Goal: Information Seeking & Learning: Learn about a topic

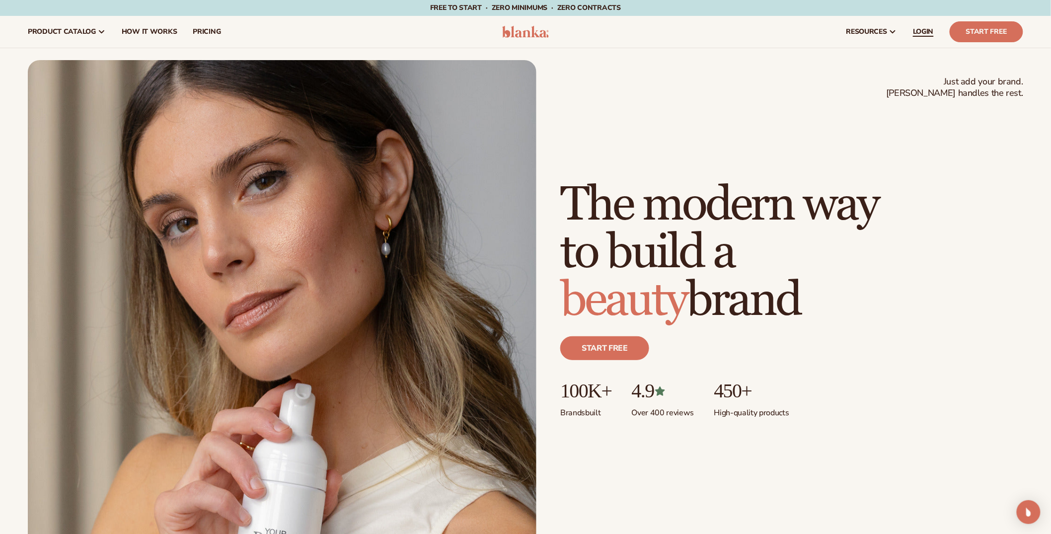
click at [923, 32] on span "LOGIN" at bounding box center [922, 32] width 21 height 8
click at [193, 36] on link "pricing" at bounding box center [207, 32] width 44 height 32
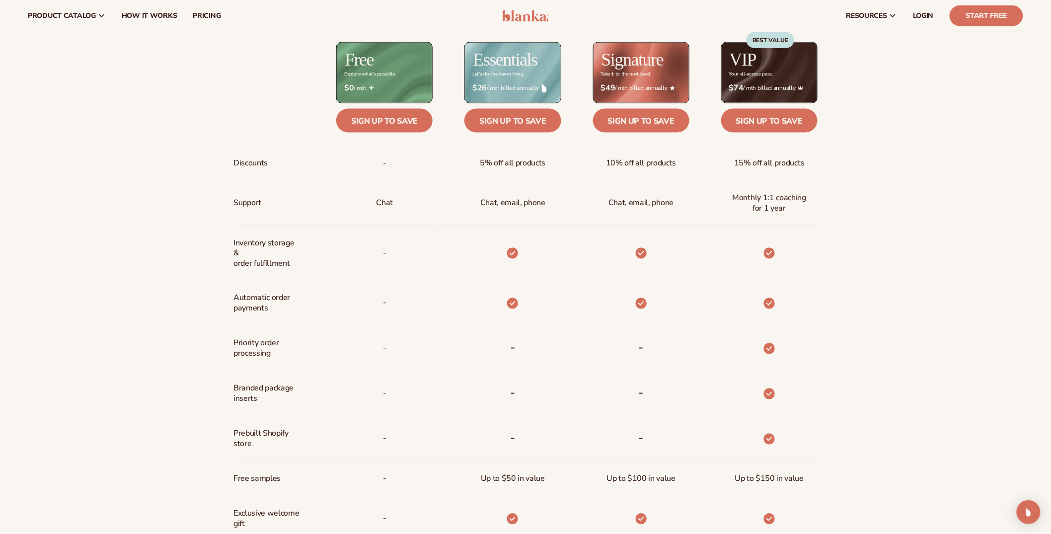
scroll to position [499, 0]
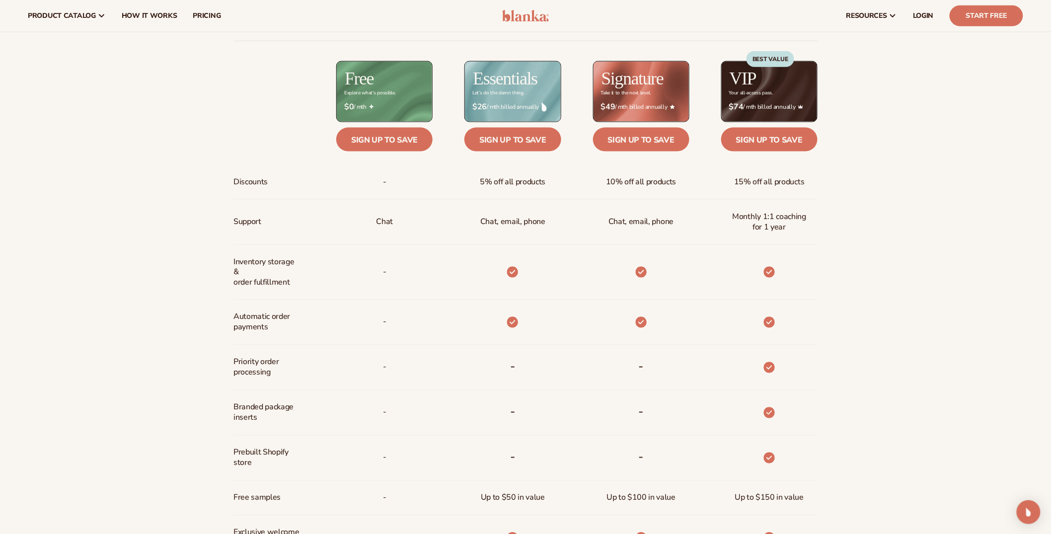
click at [391, 242] on div "Chat" at bounding box center [384, 222] width 33 height 45
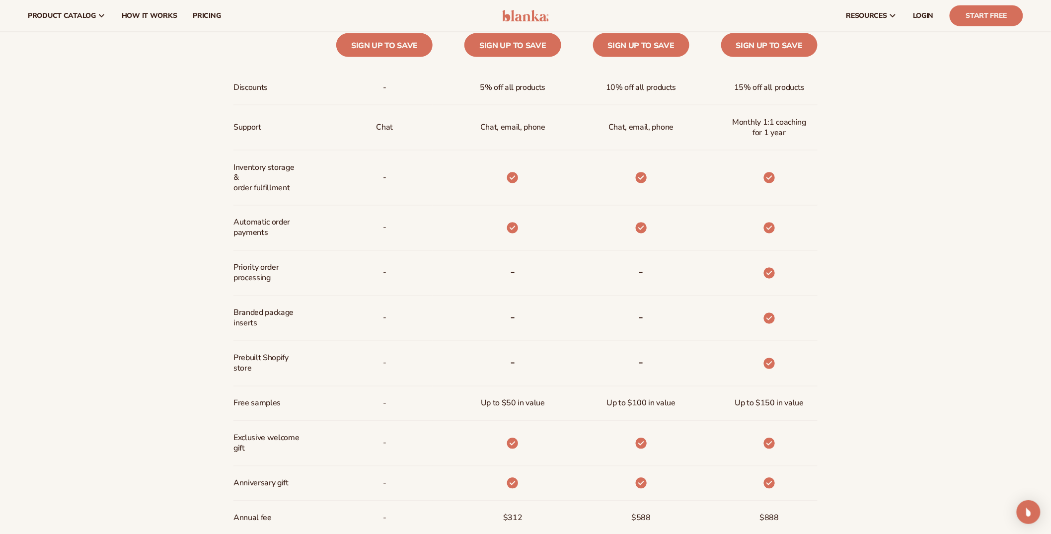
scroll to position [339, 0]
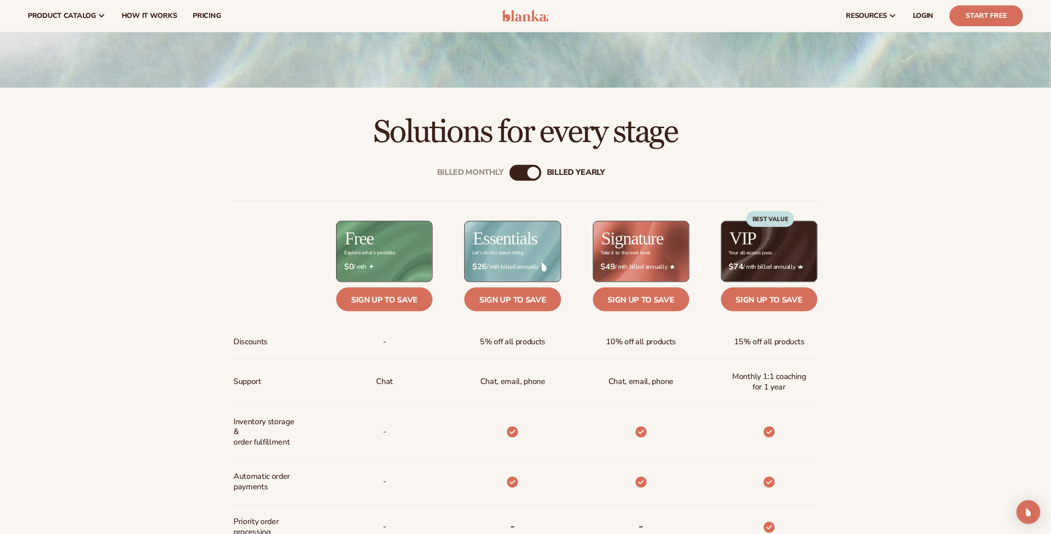
click at [522, 173] on div "Billed Monthly billed Yearly" at bounding box center [525, 173] width 32 height 16
click at [515, 174] on div "Billed Monthly" at bounding box center [515, 173] width 12 height 12
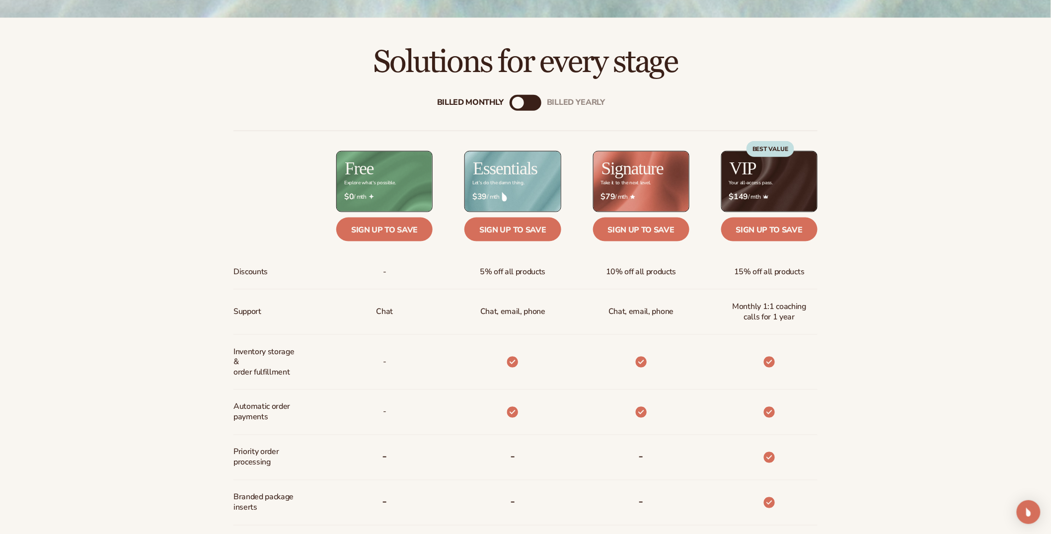
scroll to position [411, 0]
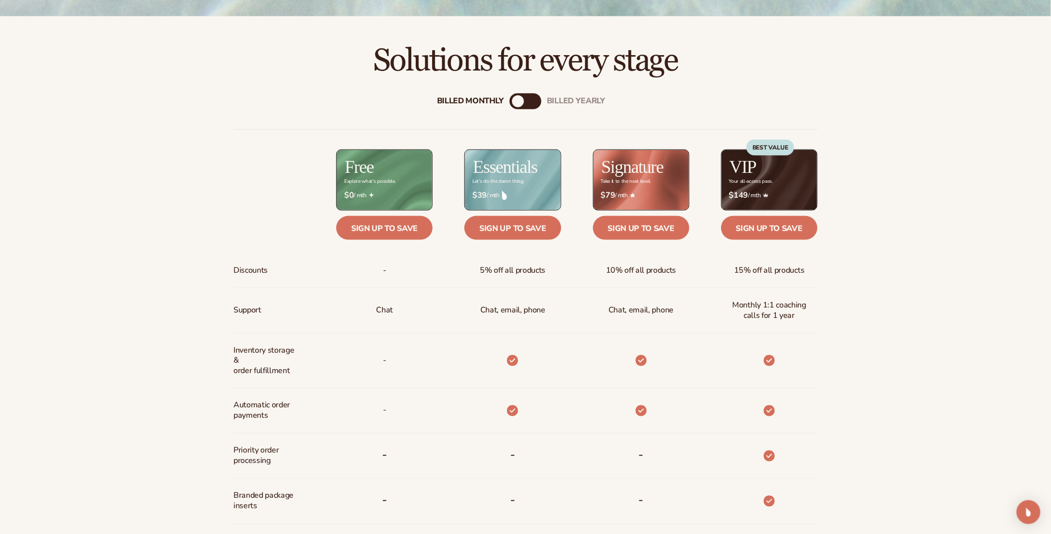
click at [528, 99] on div "Billed Monthly billed Yearly" at bounding box center [525, 101] width 32 height 16
click at [530, 103] on div "billed Yearly" at bounding box center [535, 101] width 12 height 12
click at [513, 102] on div "Billed Monthly" at bounding box center [515, 101] width 12 height 12
click at [533, 104] on div "billed Yearly" at bounding box center [535, 101] width 12 height 12
click at [515, 103] on div "Billed Monthly" at bounding box center [515, 101] width 12 height 12
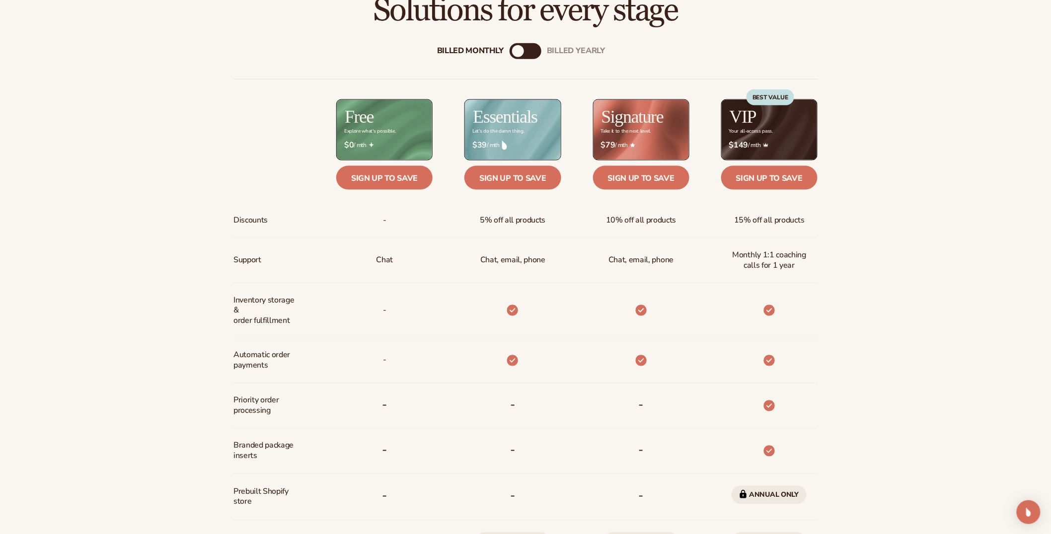
scroll to position [488, 0]
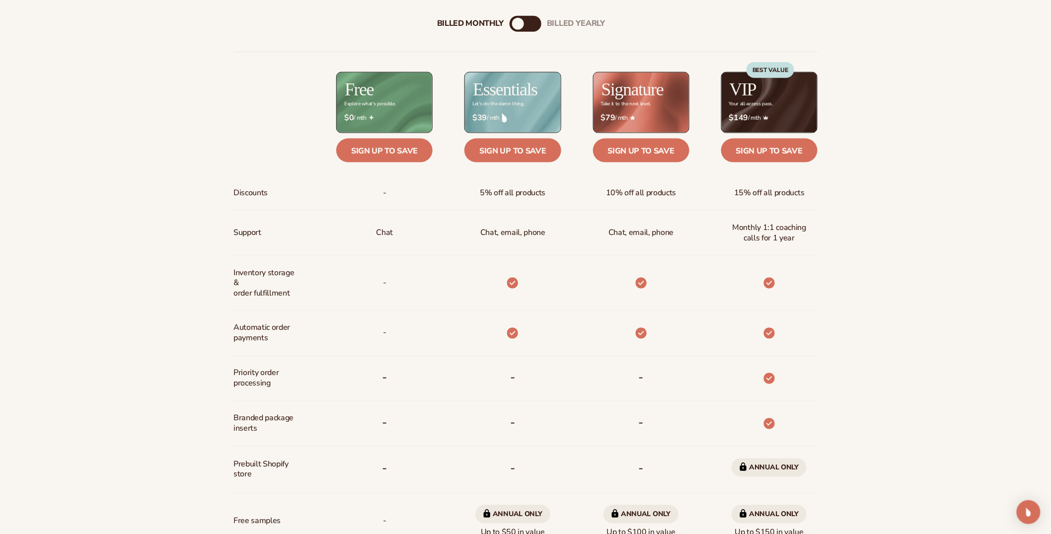
click at [529, 25] on div "billed Yearly" at bounding box center [535, 24] width 12 height 12
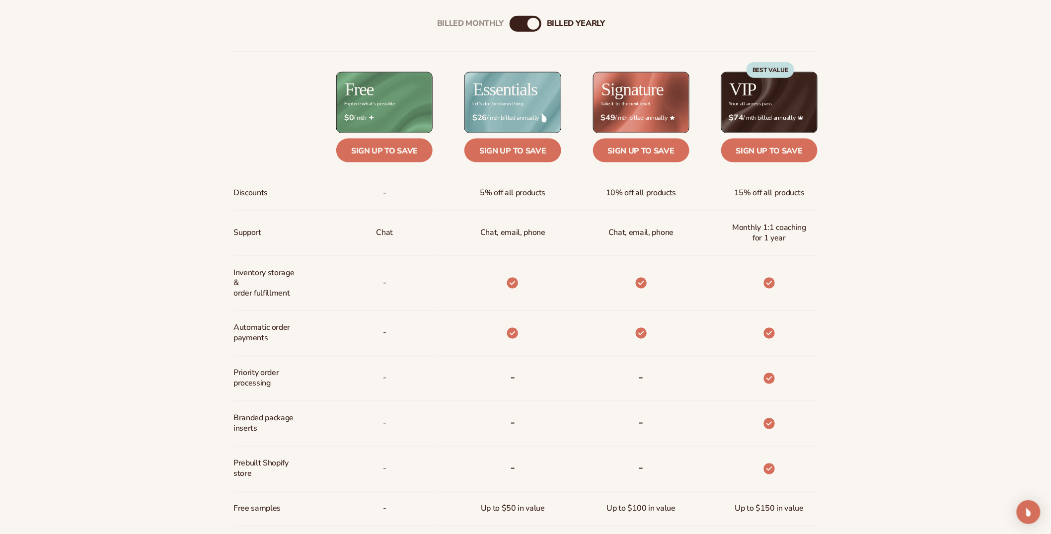
click at [515, 25] on div "Billed Monthly" at bounding box center [515, 24] width 12 height 12
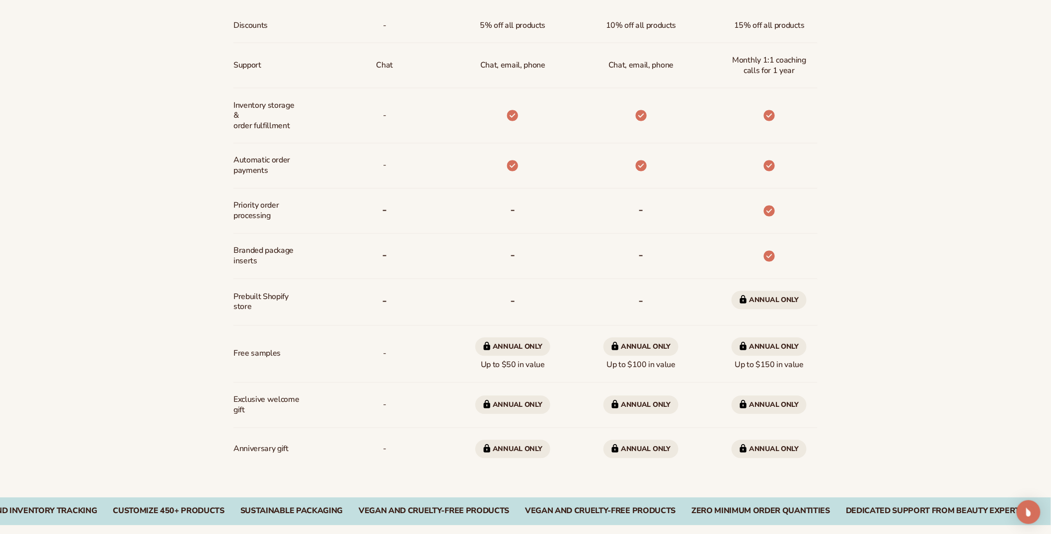
scroll to position [673, 0]
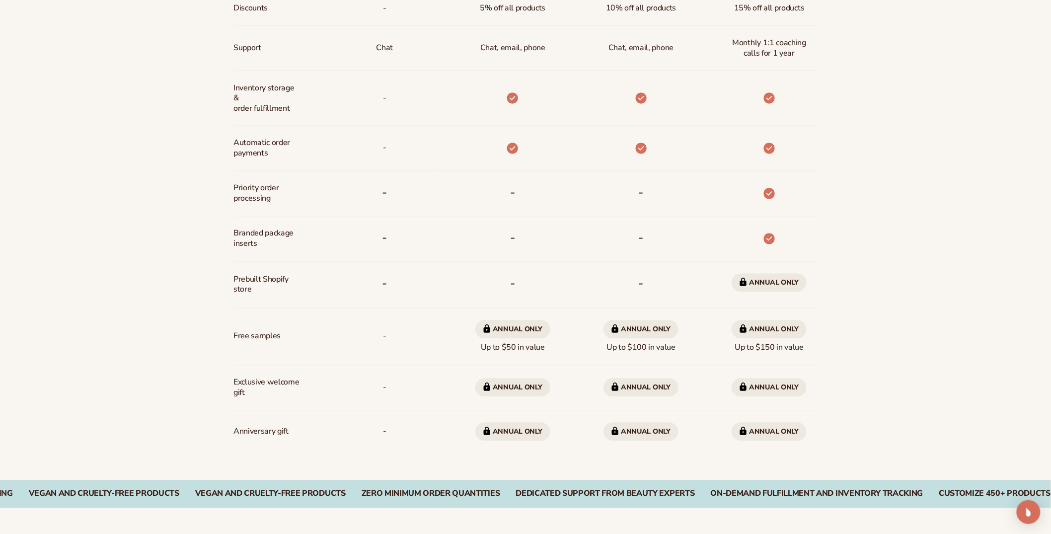
click at [641, 351] on span "Annual only Up to $100 in value" at bounding box center [640, 336] width 75 height 41
drag, startPoint x: 641, startPoint y: 351, endPoint x: 594, endPoint y: 351, distance: 47.2
click at [595, 351] on div "Annual only Up to $100 in value" at bounding box center [640, 336] width 91 height 57
click at [531, 347] on span "Annual only Up to $50 in value" at bounding box center [512, 336] width 75 height 41
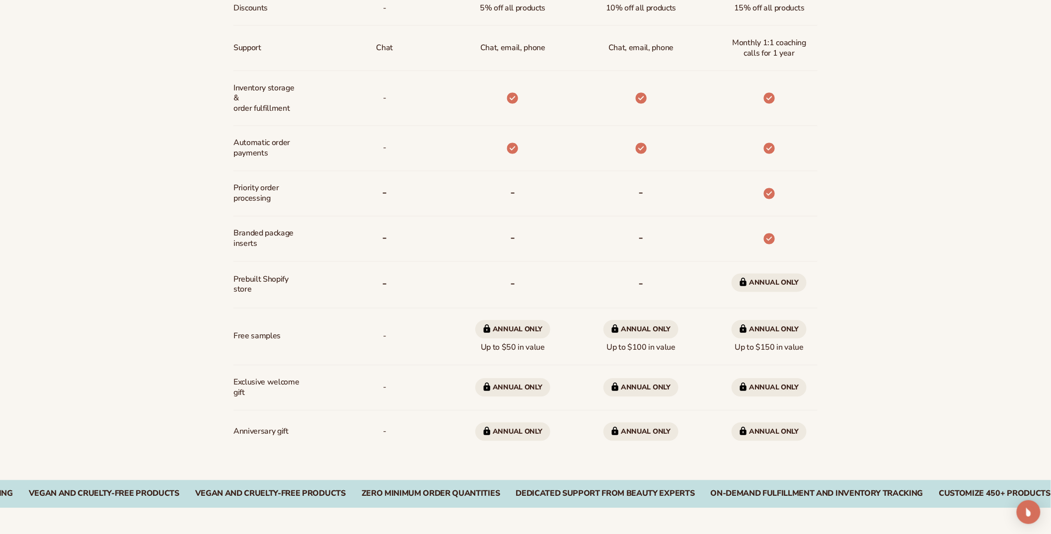
click at [531, 347] on span "Annual only Up to $50 in value" at bounding box center [512, 336] width 75 height 41
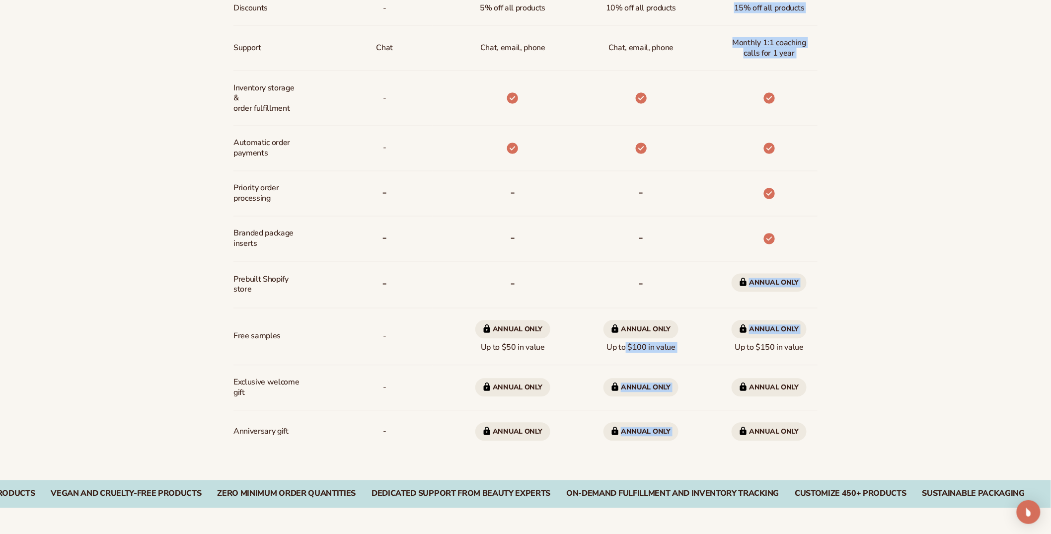
drag, startPoint x: 622, startPoint y: 347, endPoint x: 712, endPoint y: 347, distance: 90.4
click at [712, 347] on div "Discounts Support Inventory storage &   order fulfillment Automatic order payme…" at bounding box center [525, 159] width 584 height 585
click at [766, 347] on span "Annual only Up to $150 in value" at bounding box center [768, 336] width 75 height 41
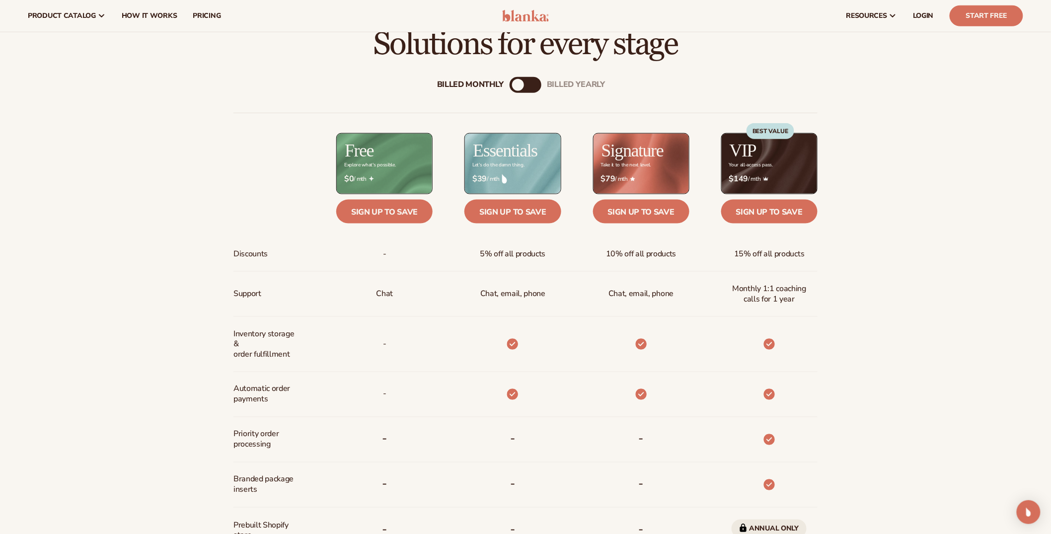
scroll to position [402, 0]
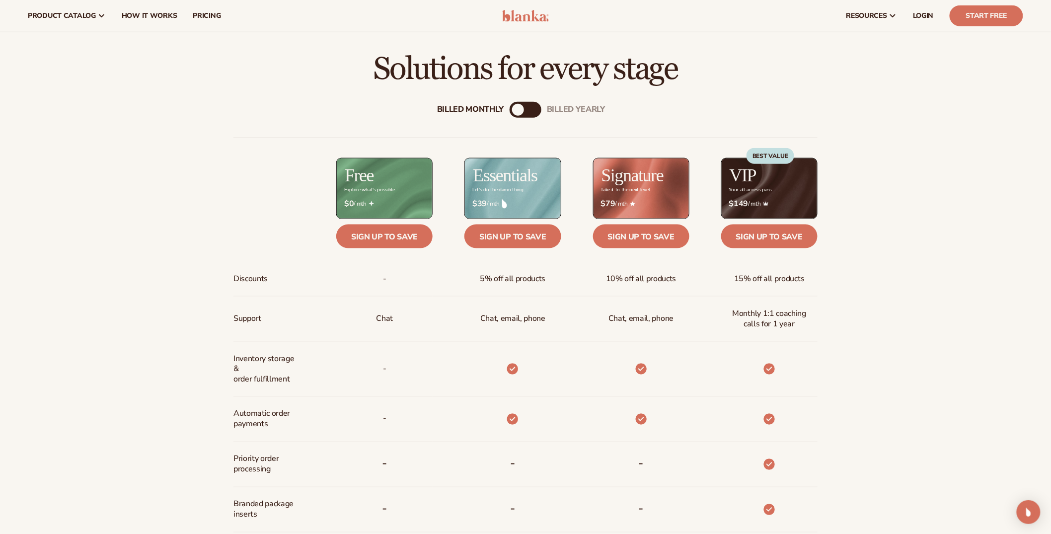
click at [783, 314] on span "Monthly 1:1 coaching calls for 1 year" at bounding box center [769, 318] width 80 height 29
click at [781, 278] on span "15% off all products" at bounding box center [769, 279] width 70 height 18
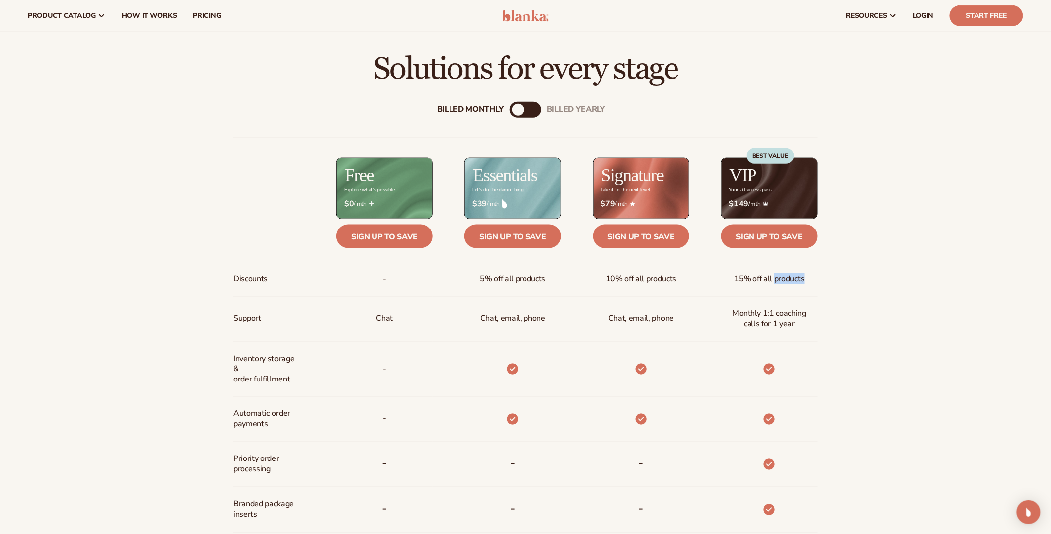
click at [781, 278] on span "15% off all products" at bounding box center [769, 279] width 70 height 18
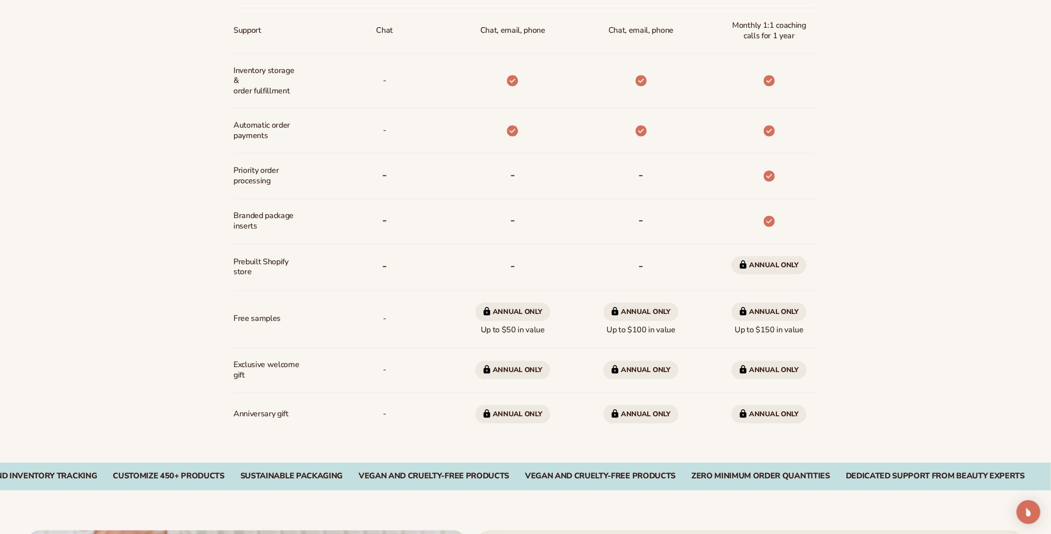
scroll to position [699, 0]
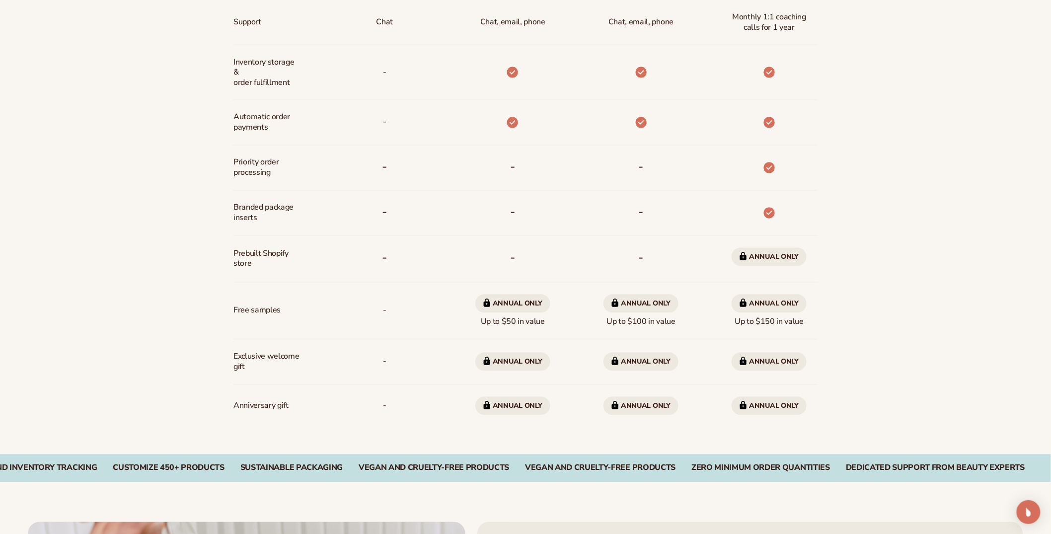
click at [617, 317] on span "Annual only Up to $100 in value" at bounding box center [640, 310] width 75 height 41
click at [637, 364] on span "Annual only" at bounding box center [640, 361] width 75 height 18
click at [647, 316] on span "Annual only Up to $100 in value" at bounding box center [640, 310] width 75 height 41
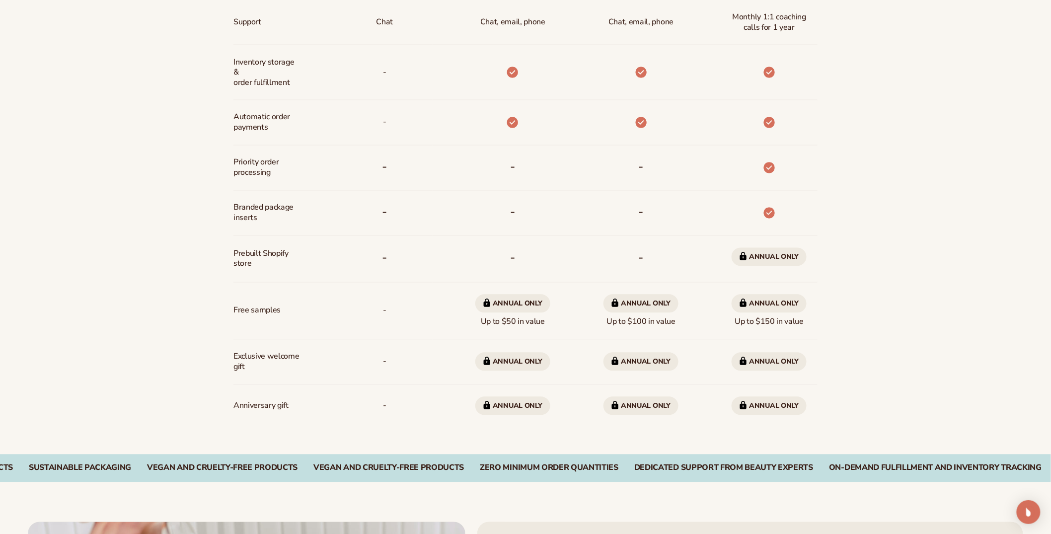
click at [647, 316] on span "Annual only Up to $100 in value" at bounding box center [640, 310] width 75 height 41
click at [726, 323] on div "Annual only Up to $150 in value" at bounding box center [768, 310] width 91 height 57
click at [771, 325] on span "Annual only Up to $150 in value" at bounding box center [768, 310] width 75 height 41
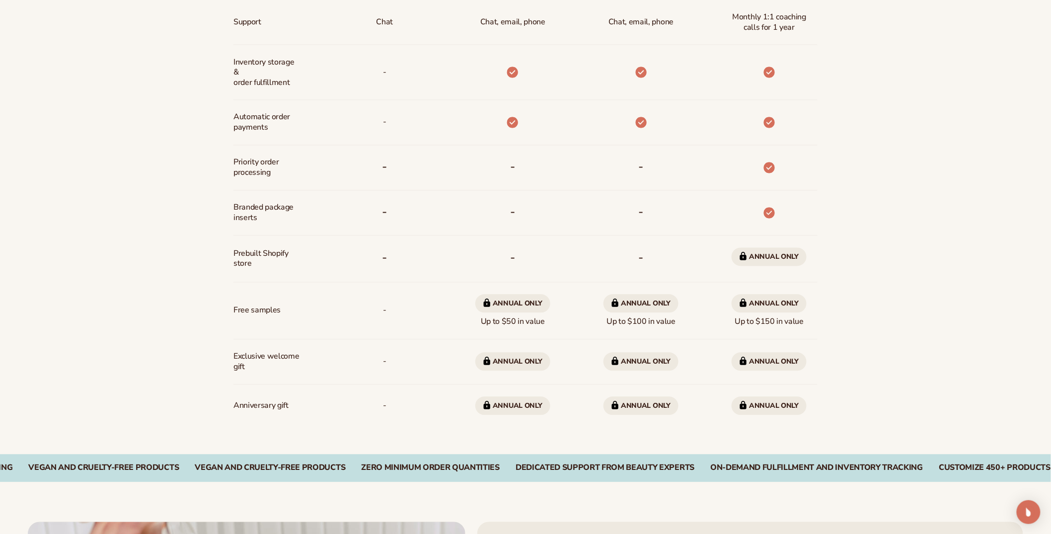
click at [771, 325] on span "Annual only Up to $150 in value" at bounding box center [768, 310] width 75 height 41
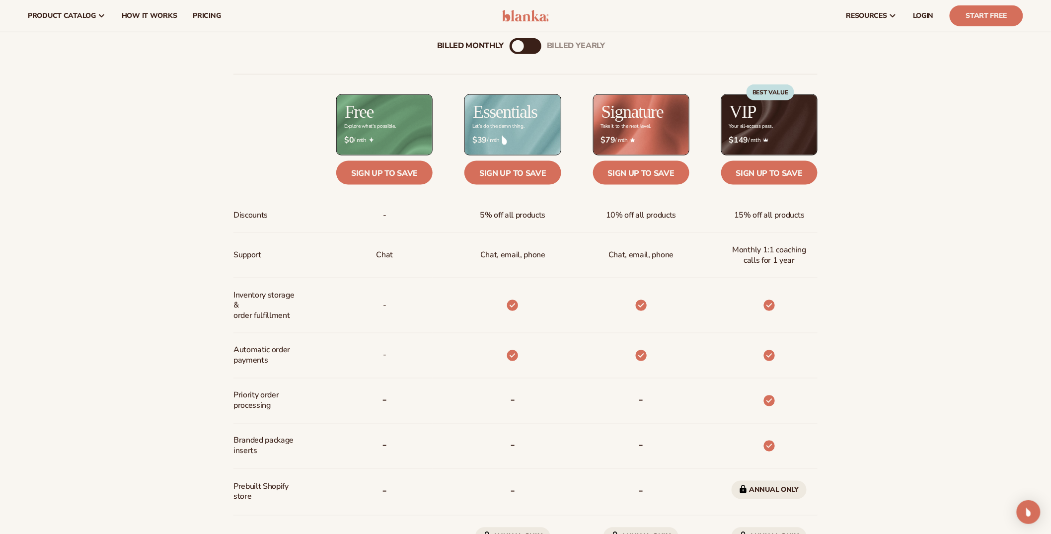
scroll to position [433, 0]
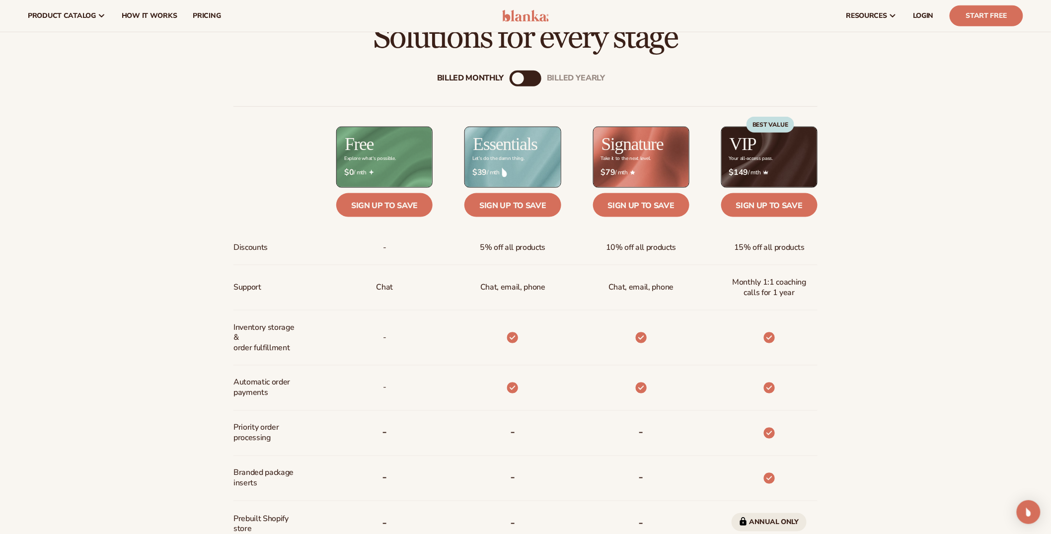
click at [775, 281] on span "Monthly 1:1 coaching calls for 1 year" at bounding box center [769, 287] width 80 height 29
click at [777, 243] on span "15% off all products" at bounding box center [769, 247] width 70 height 18
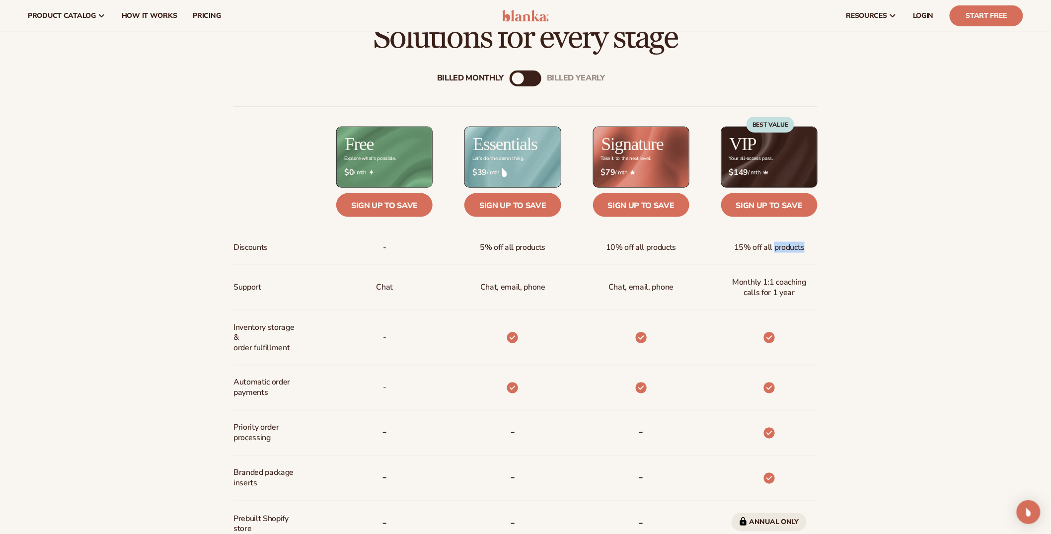
click at [777, 243] on span "15% off all products" at bounding box center [769, 247] width 70 height 18
click at [237, 148] on div at bounding box center [268, 157] width 71 height 61
drag, startPoint x: 366, startPoint y: 162, endPoint x: 395, endPoint y: 163, distance: 28.3
click at [395, 163] on div "$ $0 / mth" at bounding box center [384, 172] width 96 height 25
click at [376, 158] on div "Explore what's possible." at bounding box center [369, 158] width 51 height 5
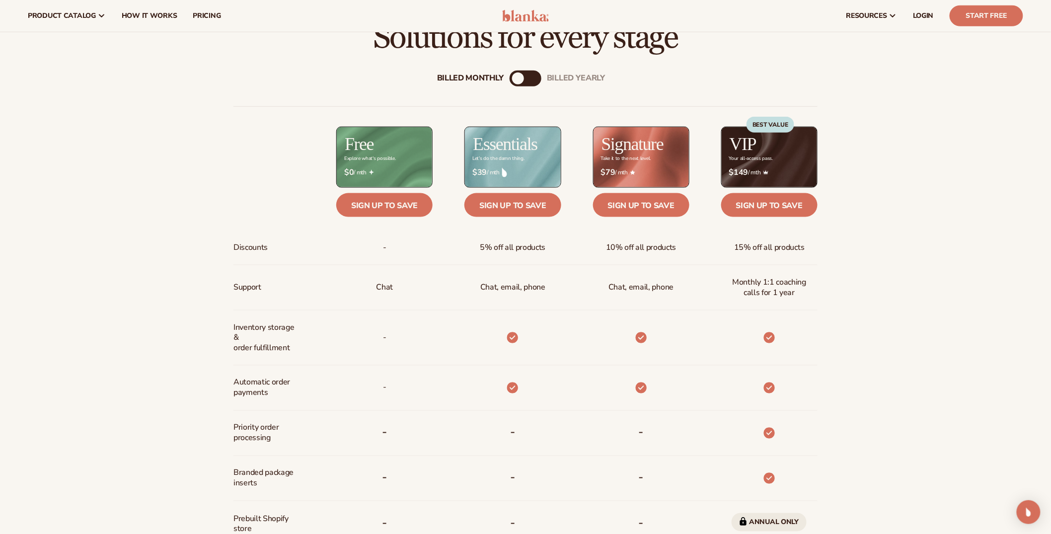
click at [376, 158] on div "Explore what's possible." at bounding box center [369, 158] width 51 height 5
